Goal: Check status: Check status

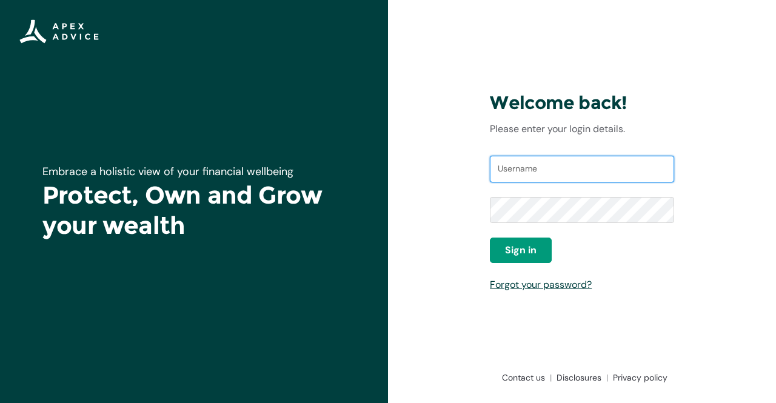
click at [536, 165] on input "Username" at bounding box center [582, 169] width 184 height 27
type input "[PERSON_NAME][DOMAIN_NAME][EMAIL_ADDRESS][DOMAIN_NAME]"
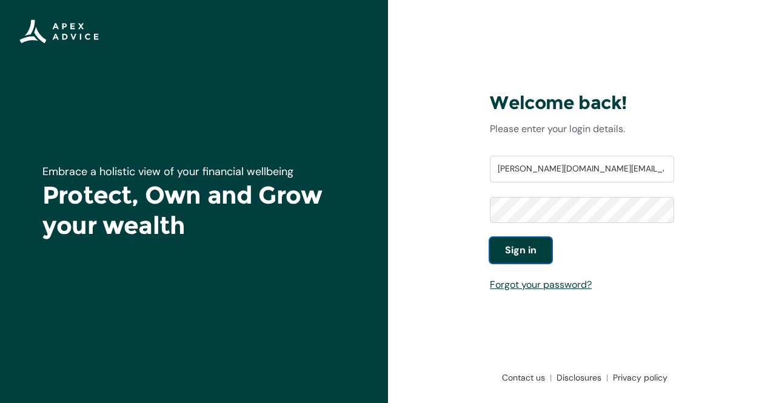
click at [535, 253] on span "Sign in" at bounding box center [521, 250] width 32 height 15
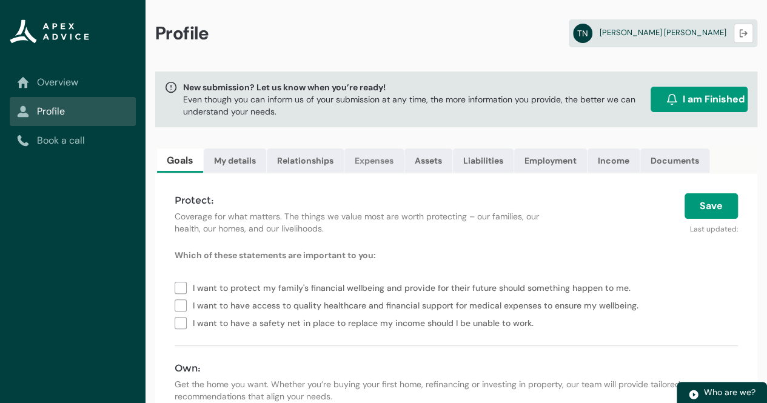
click at [378, 157] on link "Expenses" at bounding box center [373, 160] width 59 height 24
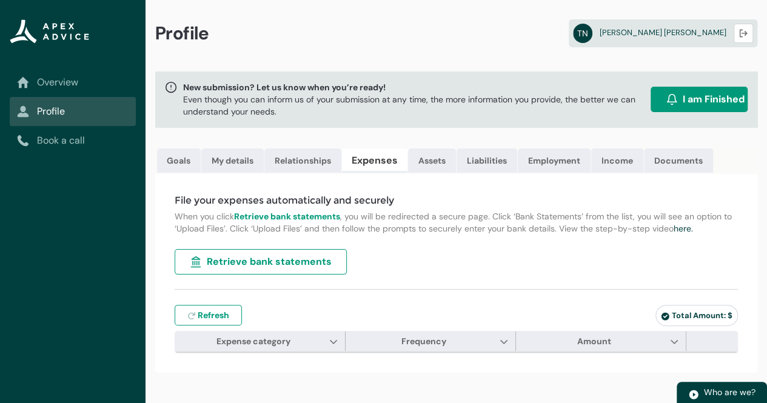
type input "***"
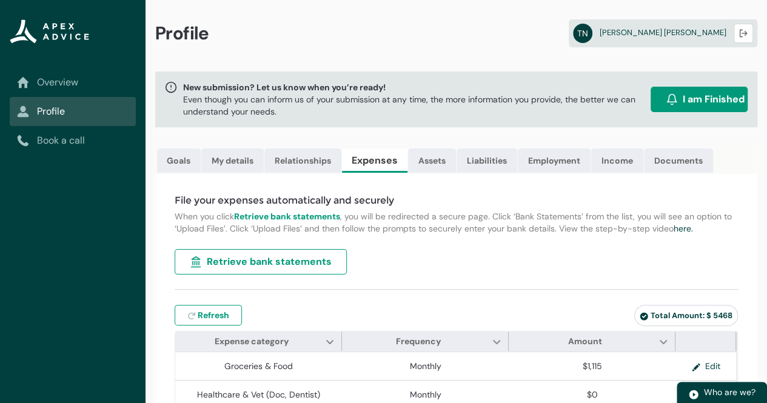
click at [304, 269] on span "Retrieve bank statements" at bounding box center [269, 262] width 125 height 15
